Goal: Information Seeking & Learning: Learn about a topic

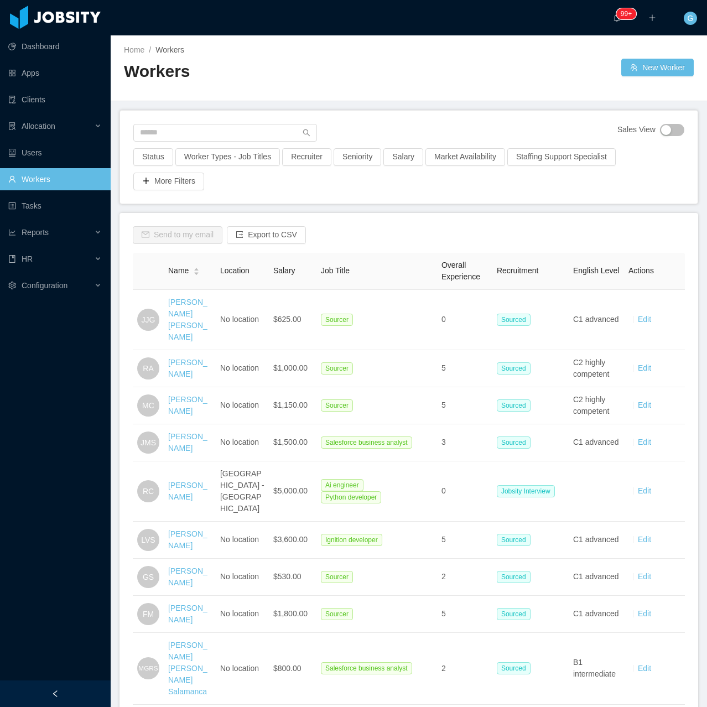
click at [173, 142] on div "Sales View" at bounding box center [408, 136] width 551 height 24
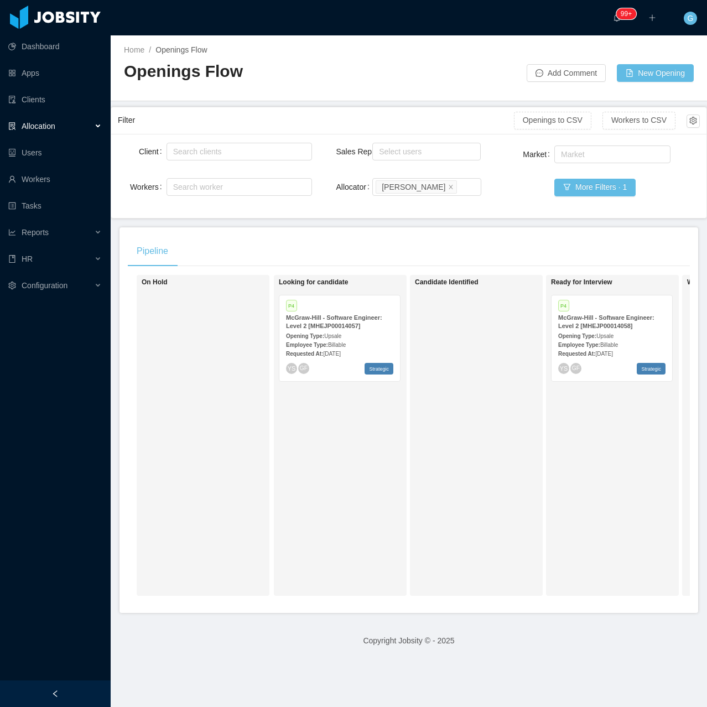
scroll to position [0, 13]
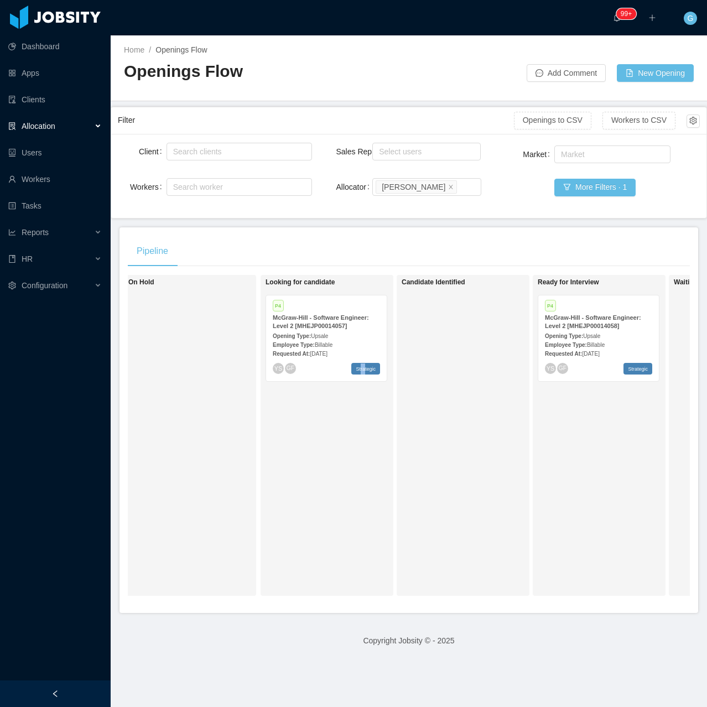
drag, startPoint x: 364, startPoint y: 612, endPoint x: 356, endPoint y: 617, distance: 8.9
click at [360, 613] on div "Pipeline On Hold Looking for candidate P4 McGraw-Hill - Software Engineer: Leve…" at bounding box center [409, 420] width 579 height 386
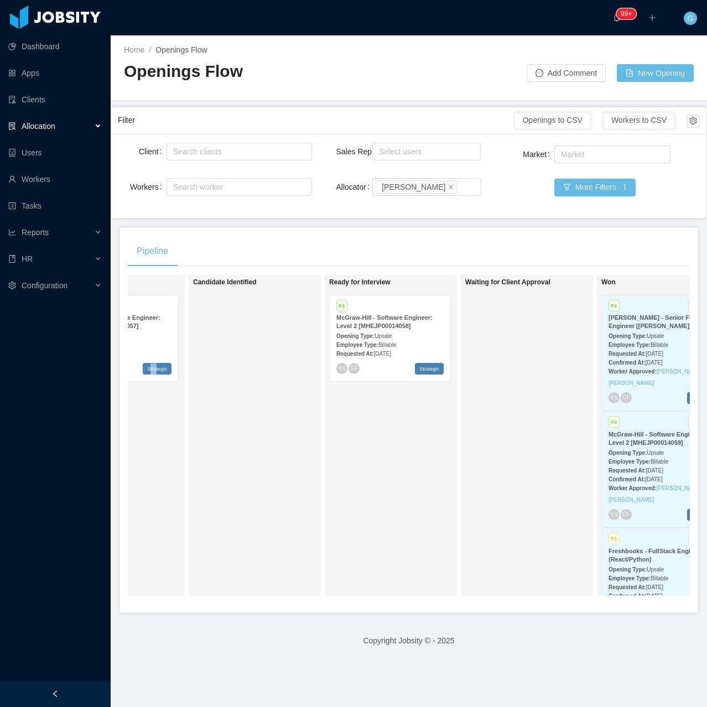
scroll to position [0, 231]
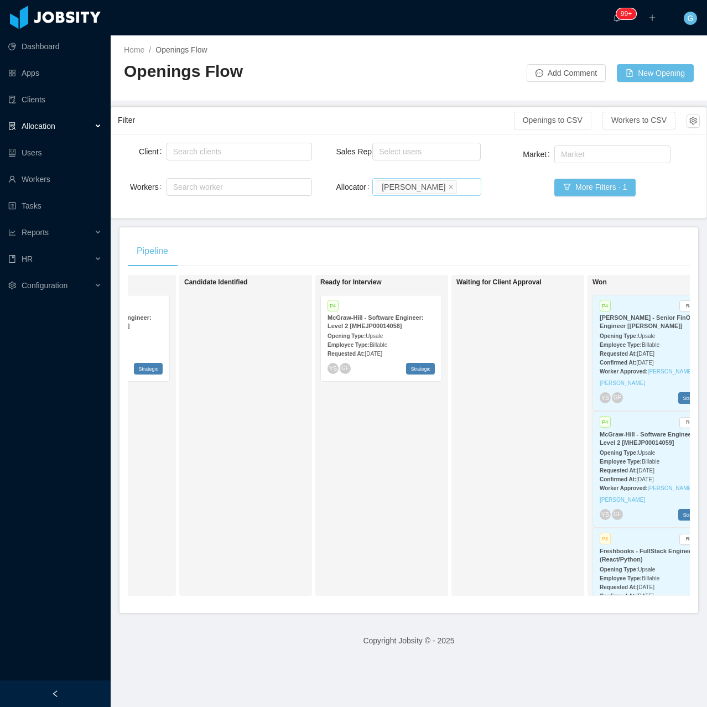
click at [460, 195] on div "Sales Rep Select users Allocator Search allocators Guido Fernandez" at bounding box center [409, 176] width 146 height 71
click at [460, 195] on div "Search allocators Guido Fernandez" at bounding box center [425, 187] width 99 height 17
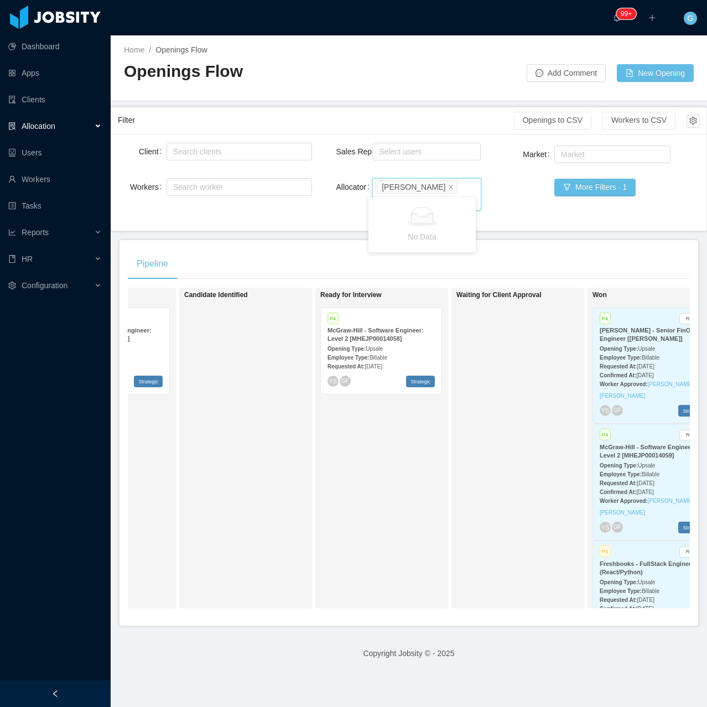
click at [393, 195] on input "*****" at bounding box center [385, 201] width 18 height 13
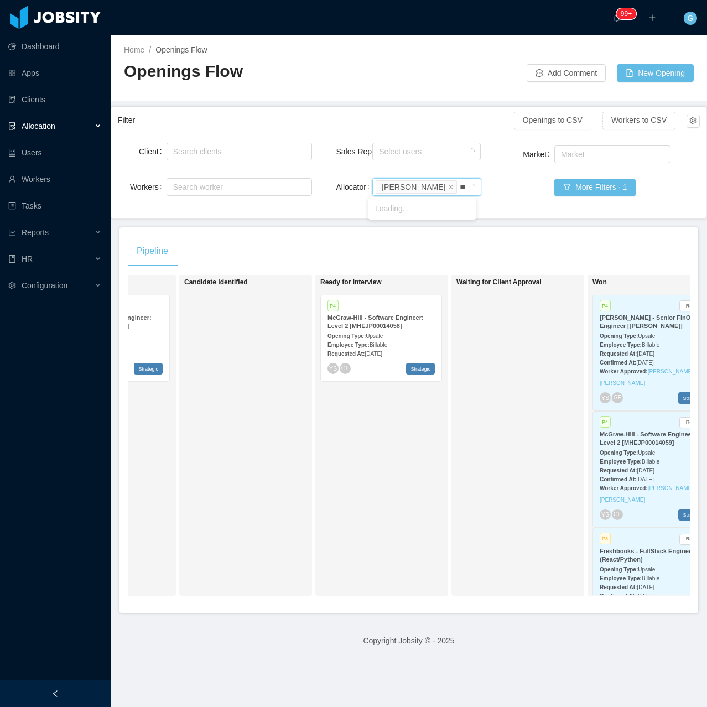
type input "***"
click at [437, 210] on li "Luisa Romero" at bounding box center [421, 209] width 107 height 18
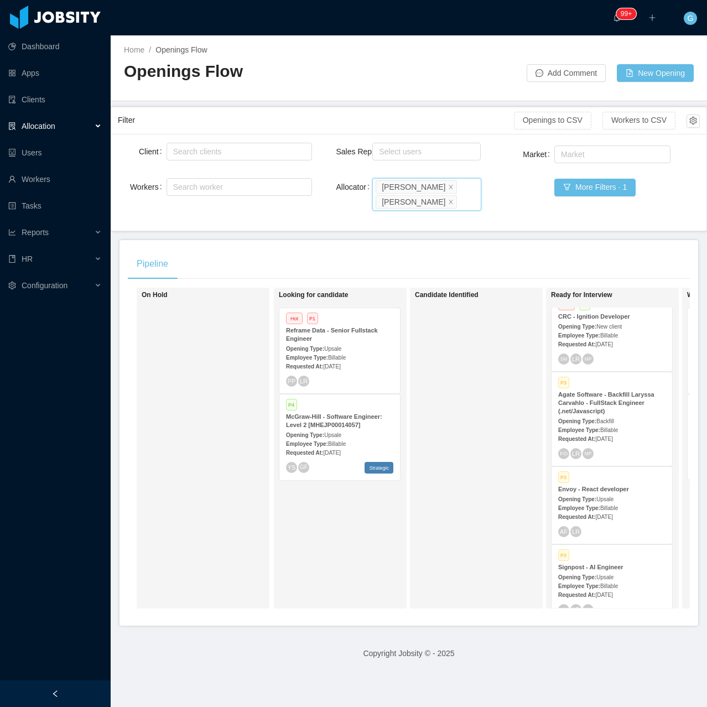
click at [340, 370] on span "Sep 9th, 2025" at bounding box center [331, 367] width 17 height 6
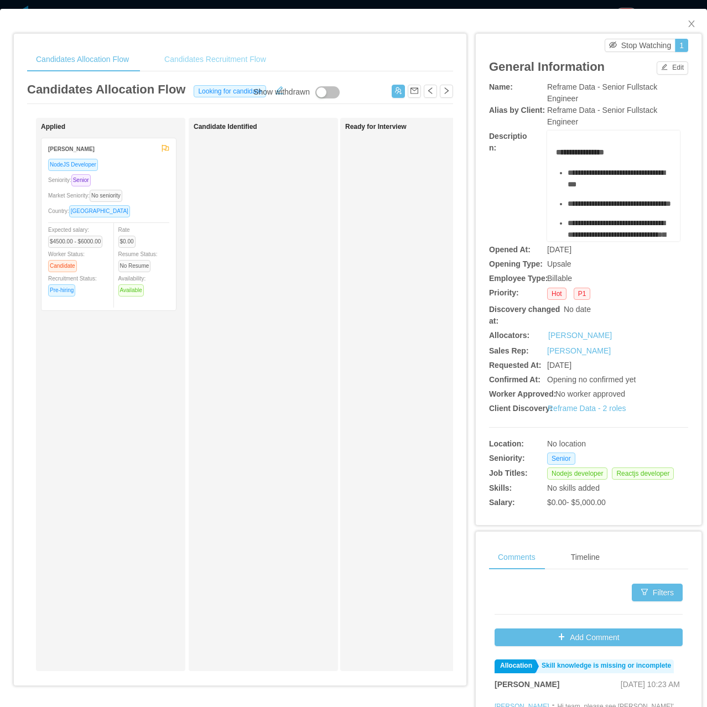
click at [212, 56] on div "Candidates Recruitment Flow" at bounding box center [215, 59] width 120 height 25
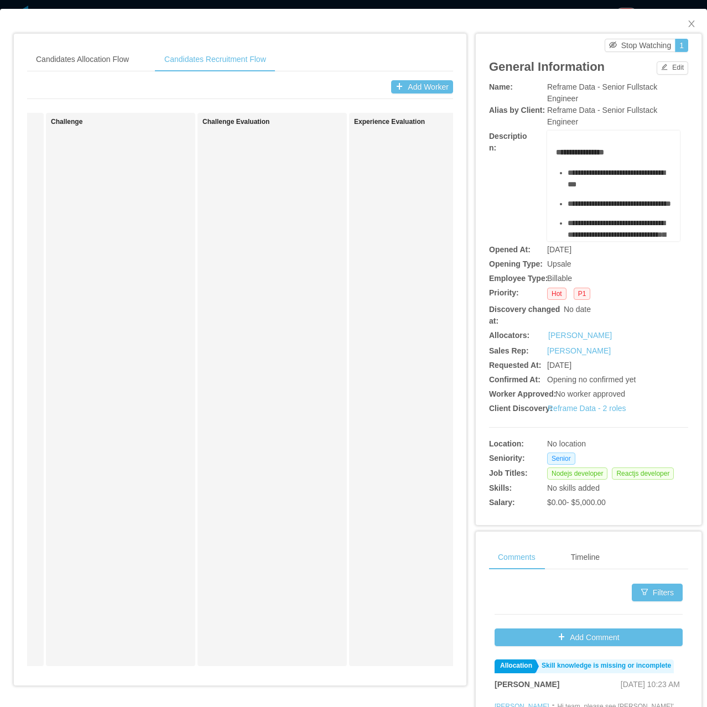
scroll to position [0, 433]
click at [192, 663] on div "Challenge" at bounding box center [133, 389] width 149 height 553
click at [190, 673] on div "Sourced Jobsity Interview Jhonnatan Rodriguez NodeJS Developer YOE: 0 years Sou…" at bounding box center [240, 394] width 426 height 562
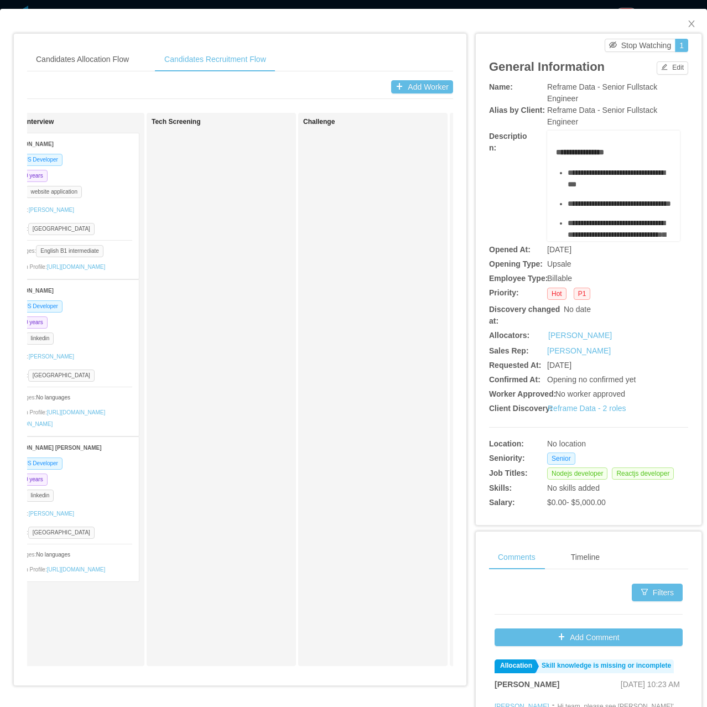
click at [150, 688] on div "Candidates Allocation Flow Candidates Recruitment Flow Candidates Allocation Fl…" at bounding box center [240, 361] width 453 height 655
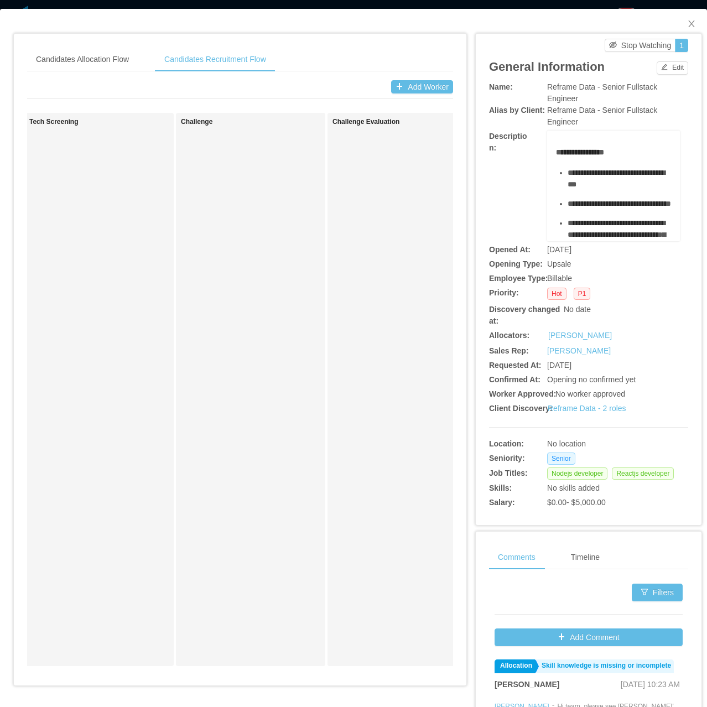
scroll to position [0, 194]
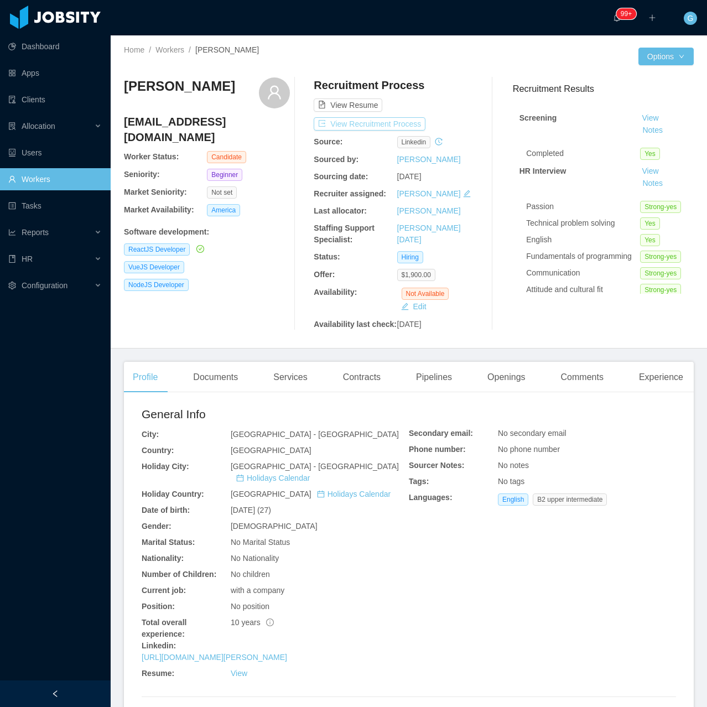
click at [354, 123] on button "View Recruitment Process" at bounding box center [370, 123] width 112 height 13
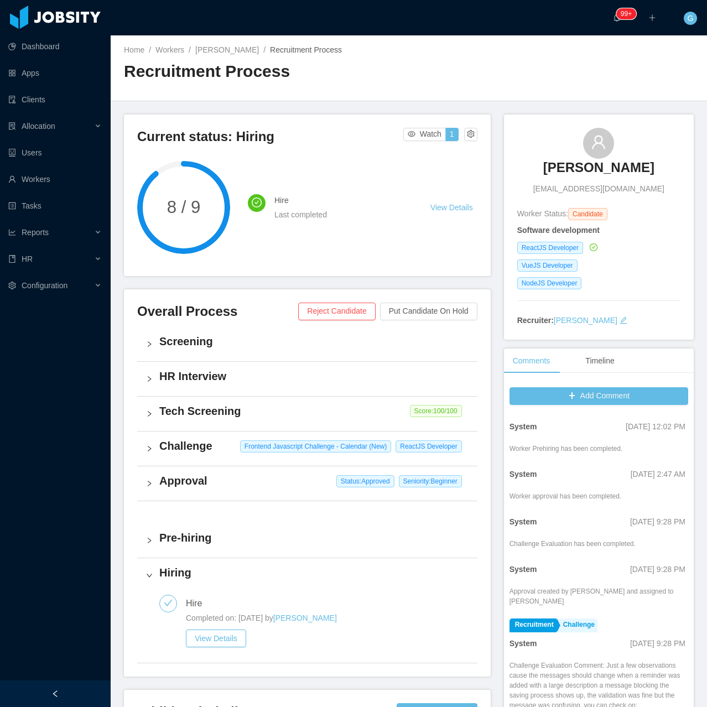
click at [586, 161] on h3 "Aaron Carrasco" at bounding box center [598, 168] width 111 height 18
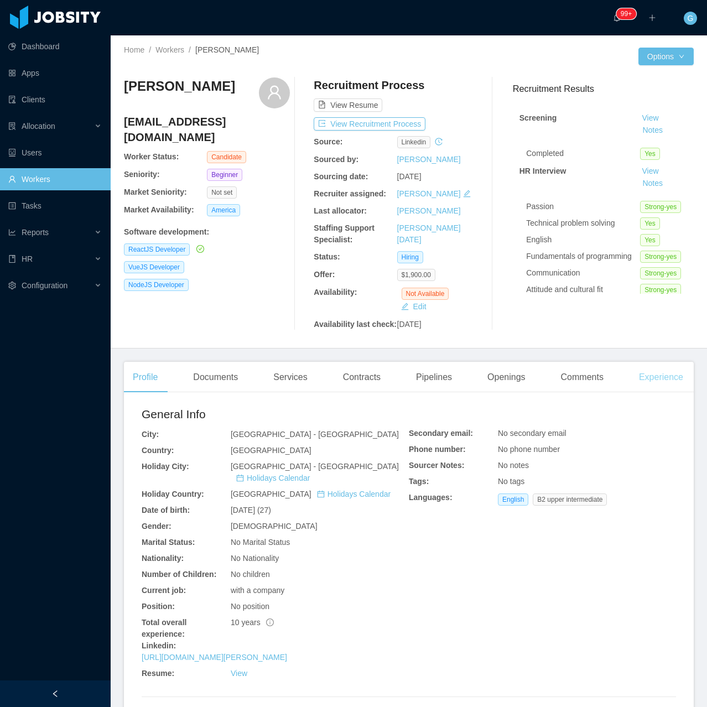
click at [635, 375] on div "Experience" at bounding box center [661, 377] width 62 height 31
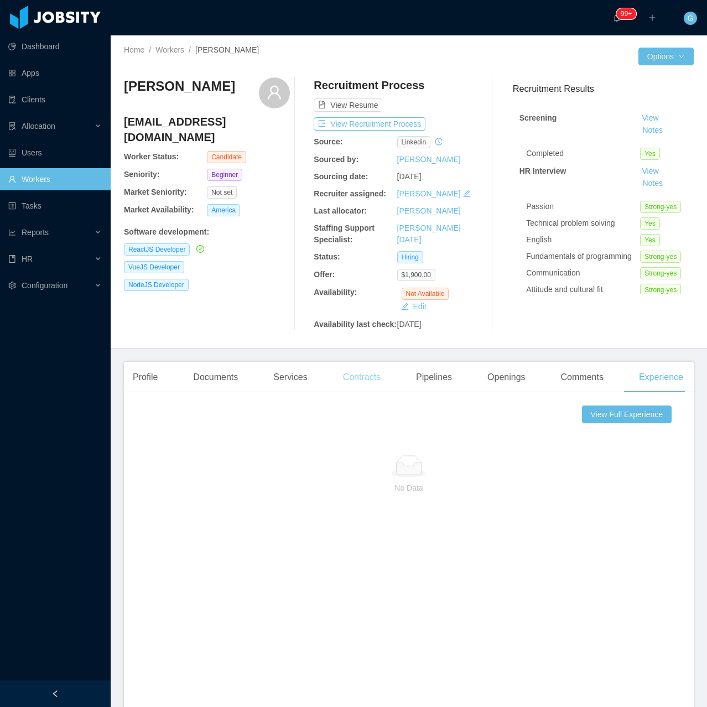
click at [366, 378] on div "Contracts" at bounding box center [361, 377] width 55 height 31
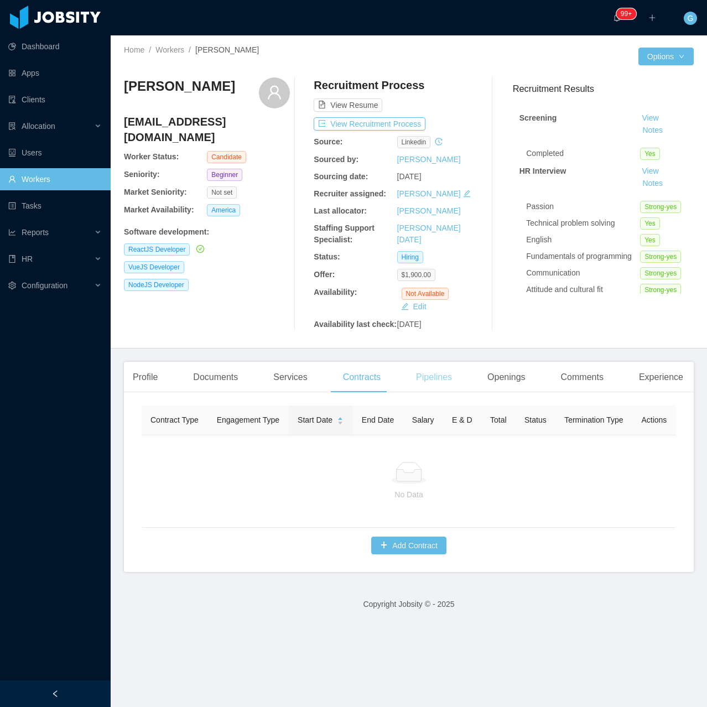
click at [407, 378] on div "Pipelines" at bounding box center [434, 377] width 54 height 31
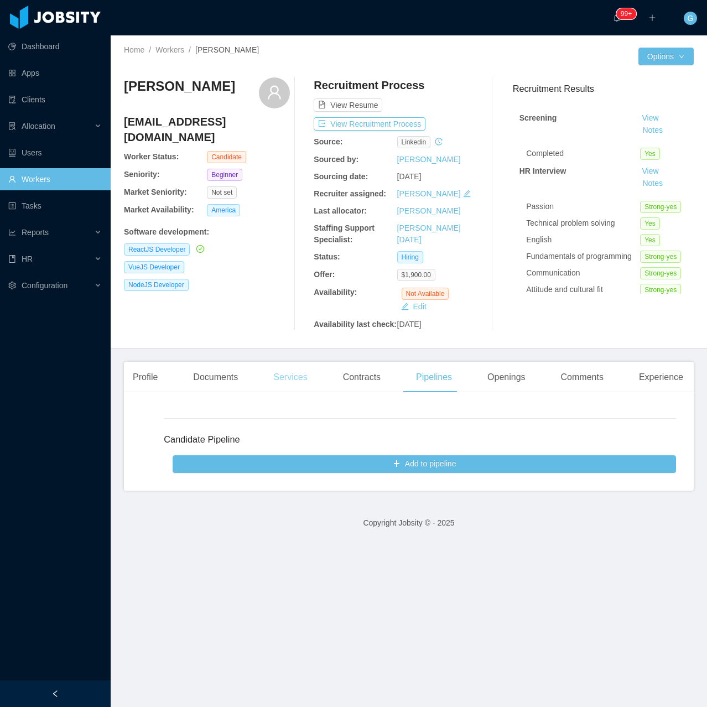
click at [288, 368] on div "Services" at bounding box center [289, 377] width 51 height 31
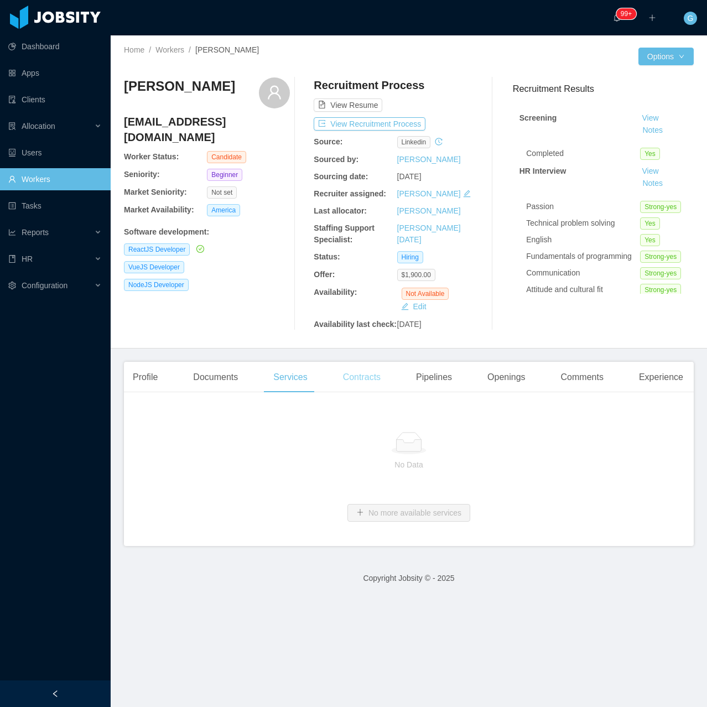
click at [364, 386] on div "Contracts" at bounding box center [361, 377] width 55 height 31
